Goal: Information Seeking & Learning: Learn about a topic

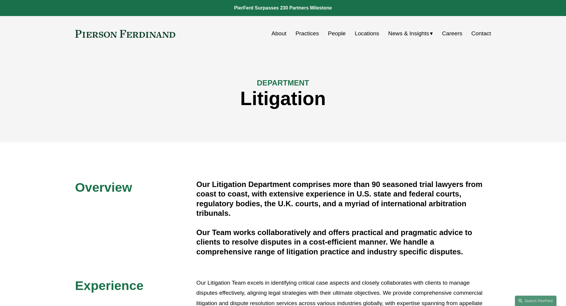
scroll to position [268, 0]
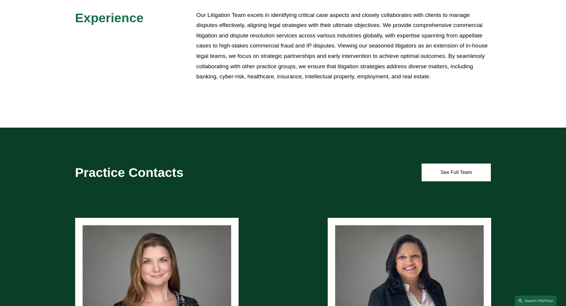
click at [255, 14] on p "Our Litigation Team excels in identifying critical case aspects and closely col…" at bounding box center [343, 46] width 294 height 72
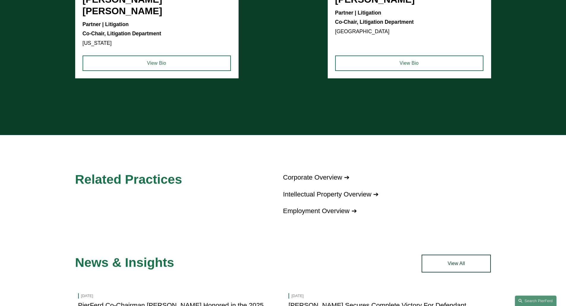
scroll to position [631, 0]
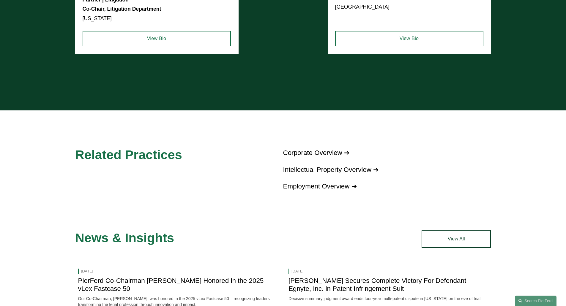
click at [175, 151] on h2 "Related Practices" at bounding box center [135, 154] width 121 height 15
click at [166, 148] on span "Related Practices" at bounding box center [128, 155] width 107 height 14
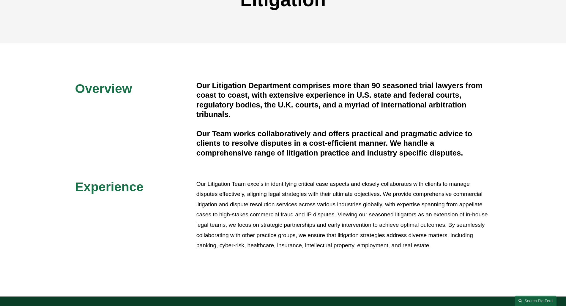
scroll to position [11, 0]
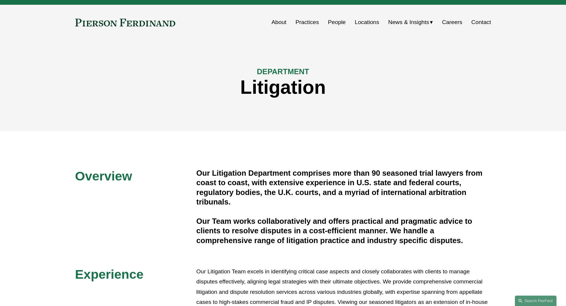
click at [306, 22] on link "Practices" at bounding box center [306, 22] width 23 height 11
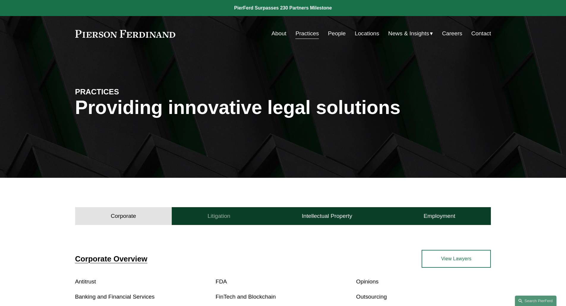
click at [228, 215] on h4 "Litigation" at bounding box center [218, 216] width 23 height 7
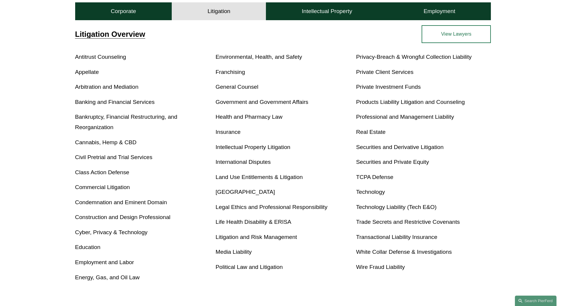
scroll to position [226, 0]
